Goal: Task Accomplishment & Management: Manage account settings

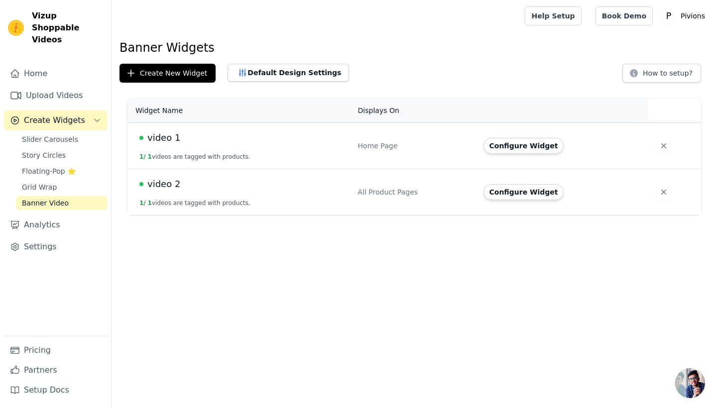
click at [178, 149] on td "video 1 1 / 1 videos are tagged with products." at bounding box center [239, 146] width 224 height 46
click at [179, 154] on button "1 / 1 videos are tagged with products." at bounding box center [194, 157] width 111 height 8
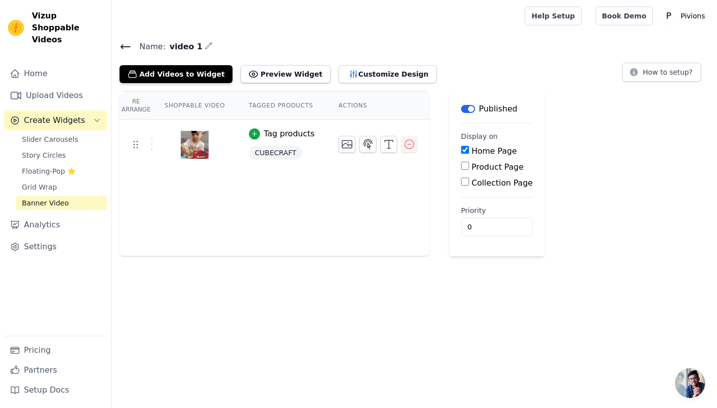
click at [467, 165] on div "Product Page" at bounding box center [497, 167] width 72 height 12
click at [462, 168] on input "Product Page" at bounding box center [465, 166] width 8 height 8
checkbox input "true"
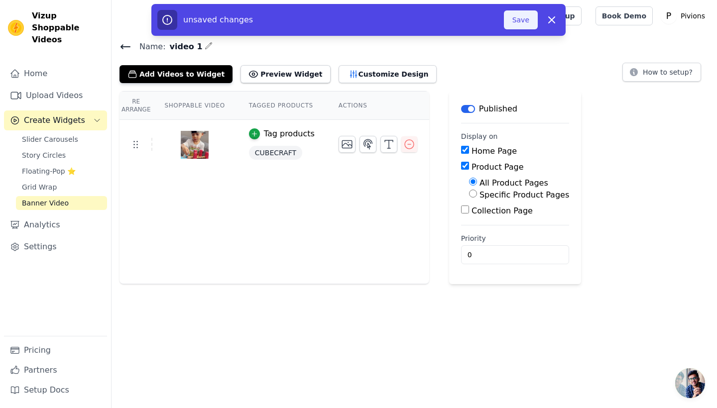
click at [525, 20] on button "Save" at bounding box center [521, 19] width 34 height 19
click at [524, 24] on button "Save" at bounding box center [521, 19] width 34 height 19
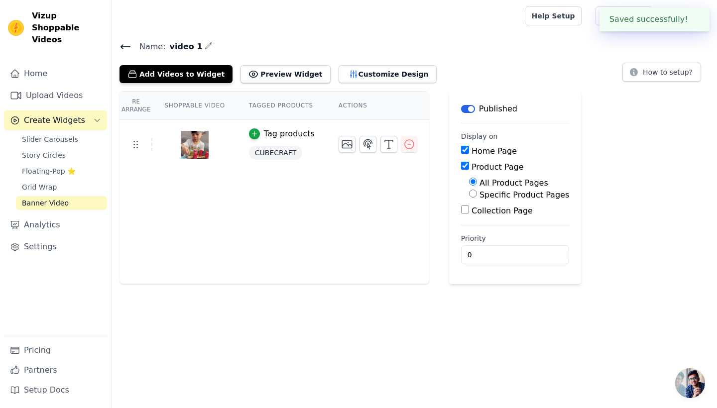
click at [119, 44] on icon at bounding box center [125, 47] width 12 height 12
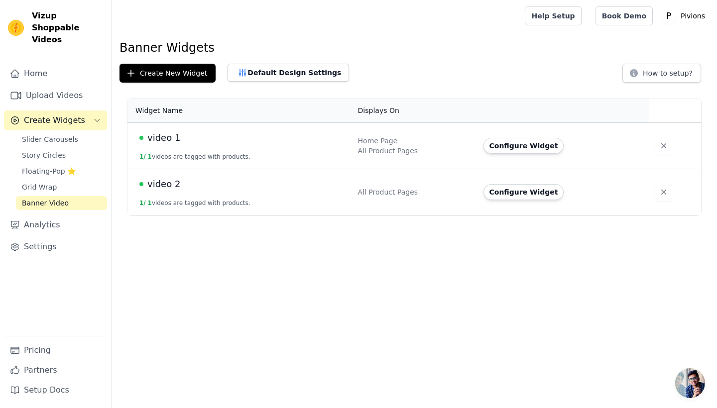
click at [367, 138] on div "Home Page" at bounding box center [414, 141] width 113 height 10
click at [539, 144] on button "Configure Widget" at bounding box center [523, 146] width 81 height 16
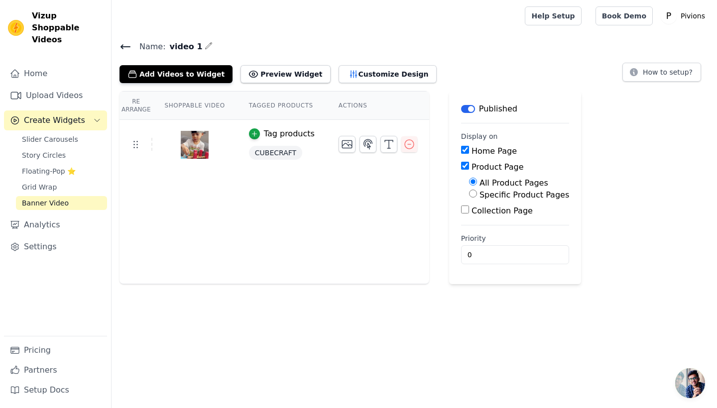
click at [466, 151] on div "Home Page" at bounding box center [515, 151] width 108 height 12
click at [463, 150] on input "Home Page" at bounding box center [465, 150] width 8 height 8
checkbox input "false"
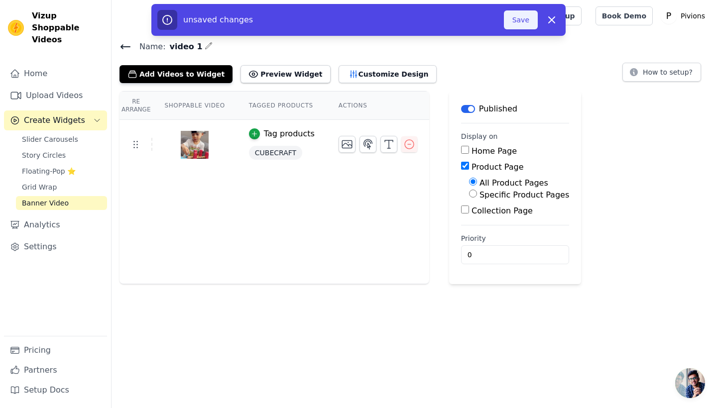
click at [520, 24] on button "Save" at bounding box center [521, 19] width 34 height 19
click at [519, 23] on button "Save" at bounding box center [521, 19] width 34 height 19
click at [519, 21] on button "Save" at bounding box center [521, 19] width 34 height 19
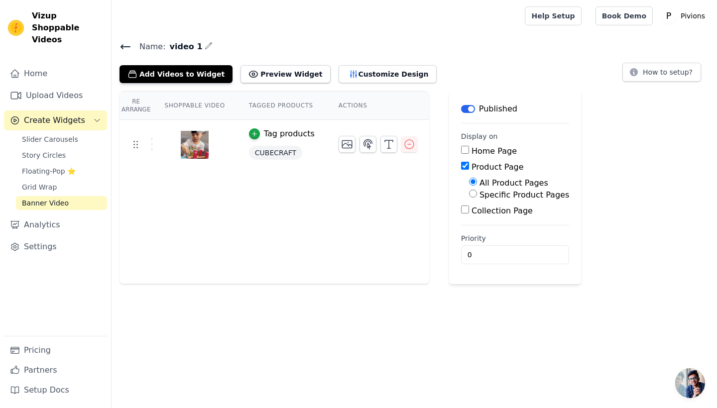
click at [125, 45] on icon at bounding box center [125, 47] width 12 height 12
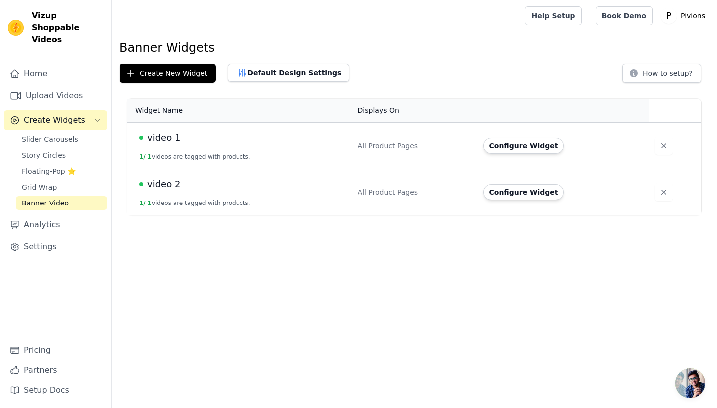
click at [248, 150] on td "video 1 1 / 1 videos are tagged with products." at bounding box center [239, 146] width 224 height 46
click at [524, 155] on td "Configure Widget" at bounding box center [563, 146] width 172 height 46
click at [524, 145] on button "Configure Widget" at bounding box center [523, 146] width 81 height 16
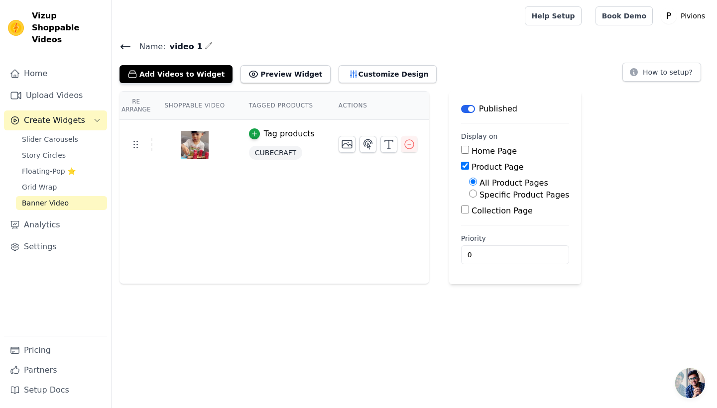
click at [126, 42] on icon at bounding box center [125, 47] width 12 height 12
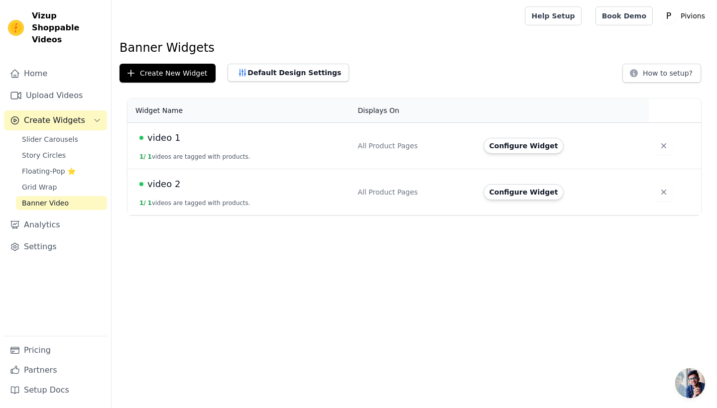
click at [235, 205] on button "1 / 1 videos are tagged with products." at bounding box center [194, 203] width 111 height 8
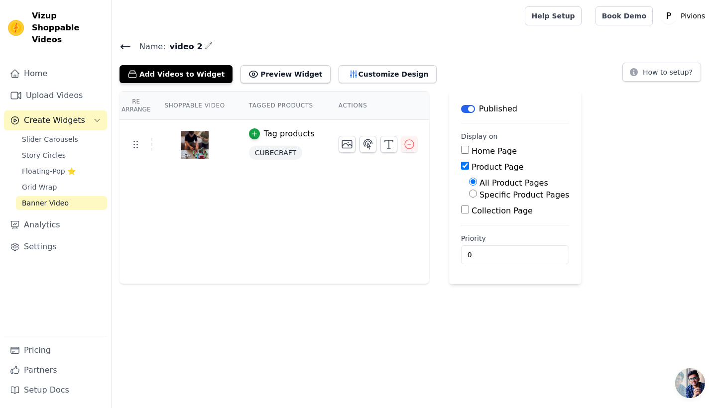
click at [126, 46] on icon at bounding box center [125, 47] width 9 height 4
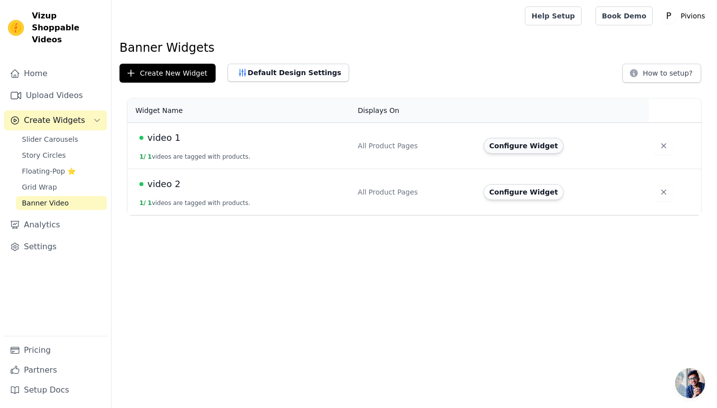
click at [522, 147] on button "Configure Widget" at bounding box center [523, 146] width 81 height 16
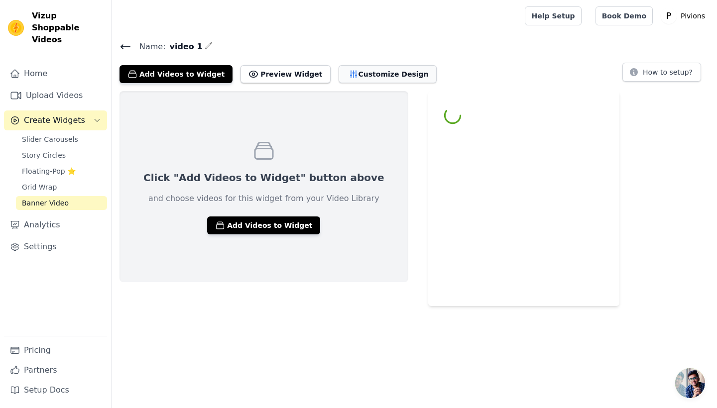
click at [388, 73] on button "Customize Design" at bounding box center [387, 74] width 98 height 18
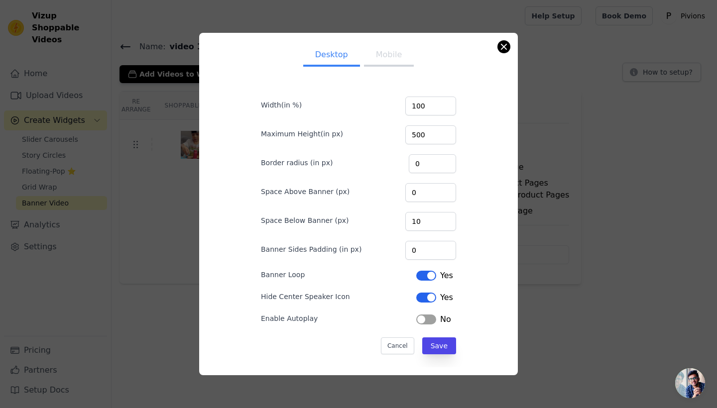
click at [505, 46] on button "Close modal" at bounding box center [504, 47] width 12 height 12
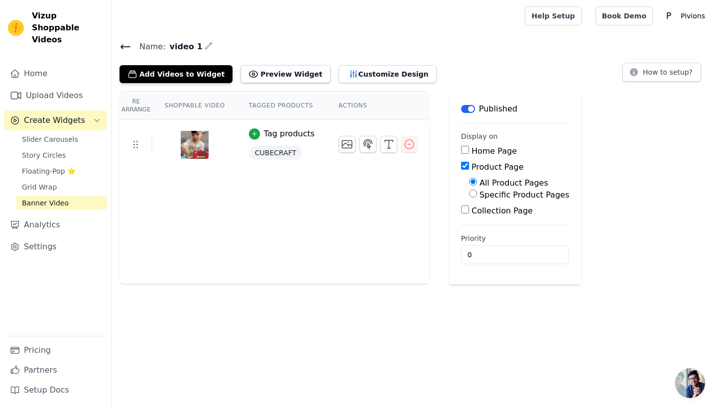
click at [125, 45] on icon at bounding box center [125, 47] width 12 height 12
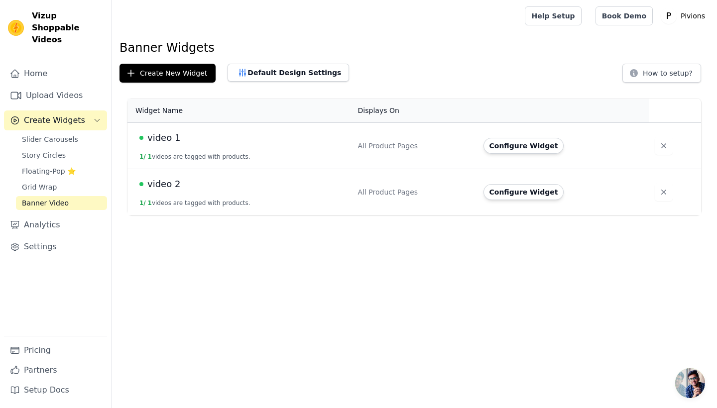
click at [227, 194] on td "video 2 1 / 1 videos are tagged with products." at bounding box center [239, 192] width 224 height 46
click at [494, 189] on button "Configure Widget" at bounding box center [523, 192] width 81 height 16
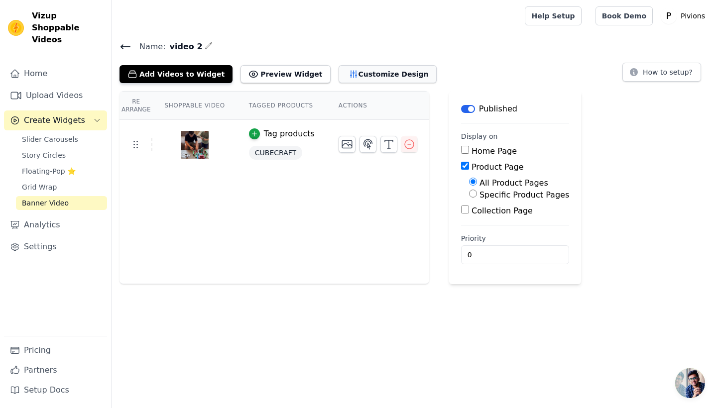
click at [359, 66] on button "Customize Design" at bounding box center [387, 74] width 98 height 18
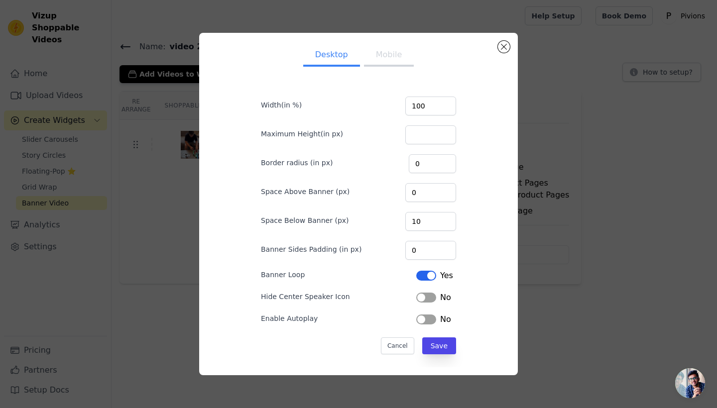
click at [423, 298] on button "Label" at bounding box center [426, 298] width 20 height 10
click at [442, 352] on button "Save" at bounding box center [439, 345] width 34 height 17
